Goal: Go to known website: Go to known website

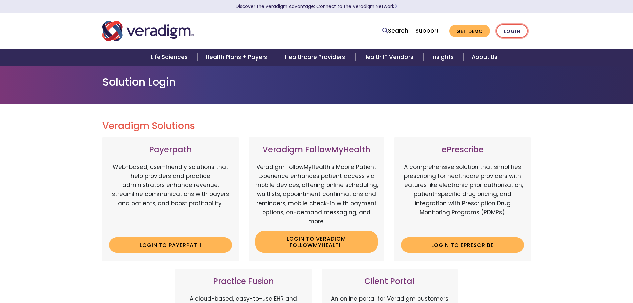
click at [514, 30] on link "Login" at bounding box center [511, 31] width 31 height 14
click at [197, 249] on link "Login to Payerpath" at bounding box center [170, 244] width 123 height 15
drag, startPoint x: 202, startPoint y: 237, endPoint x: 198, endPoint y: 236, distance: 3.6
click at [202, 237] on link "Login to Payerpath" at bounding box center [170, 244] width 123 height 15
click at [518, 32] on link "Login" at bounding box center [511, 31] width 31 height 14
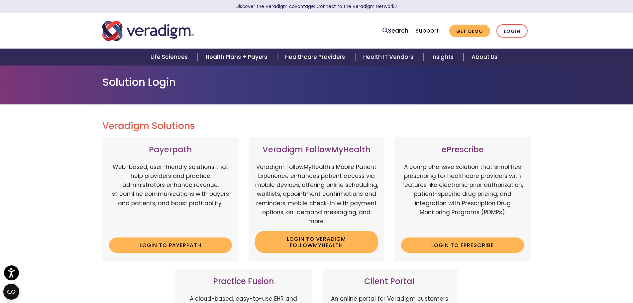
click at [551, 181] on div "Veradigm Solutions Payerpath Web-based, user-friendly solutions that help provi…" at bounding box center [316, 303] width 633 height 398
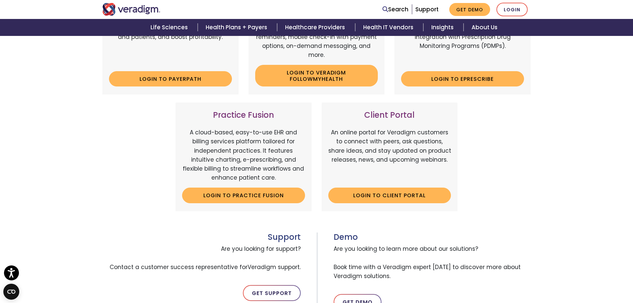
click at [198, 95] on div "Payerpath Web-based, user-friendly solutions that help providers and practice a…" at bounding box center [316, 95] width 439 height 248
click at [191, 85] on link "Login to Payerpath" at bounding box center [170, 78] width 123 height 15
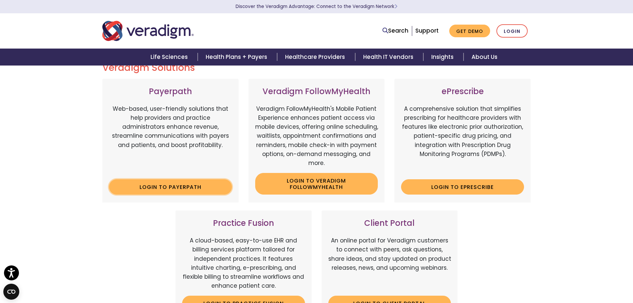
scroll to position [0, 0]
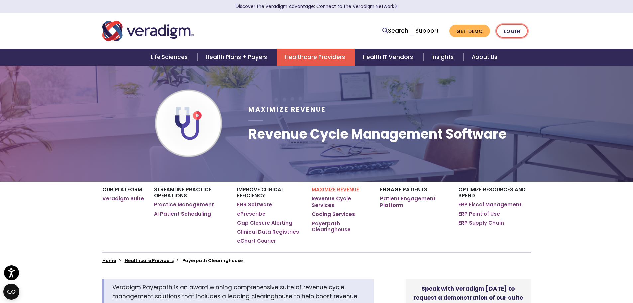
click at [513, 30] on link "Login" at bounding box center [511, 31] width 31 height 14
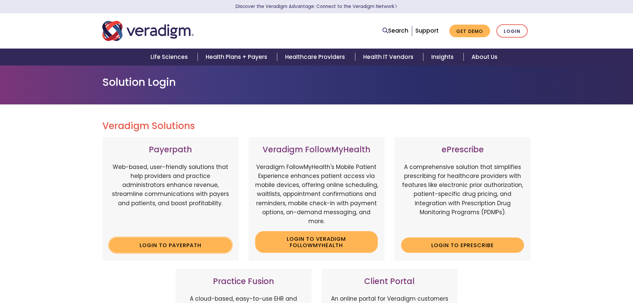
click at [170, 245] on link "Login to Payerpath" at bounding box center [170, 244] width 123 height 15
